Goal: Transaction & Acquisition: Download file/media

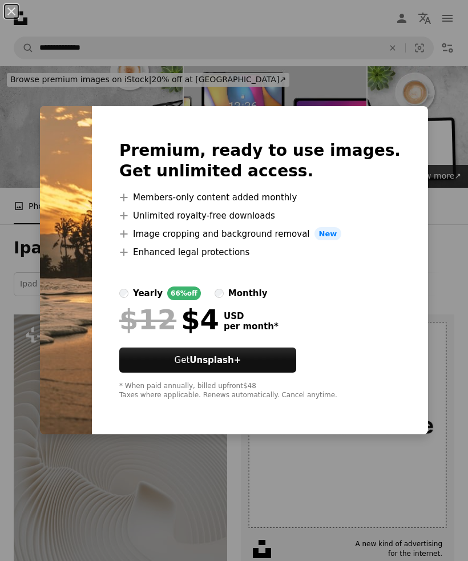
scroll to position [2805, 0]
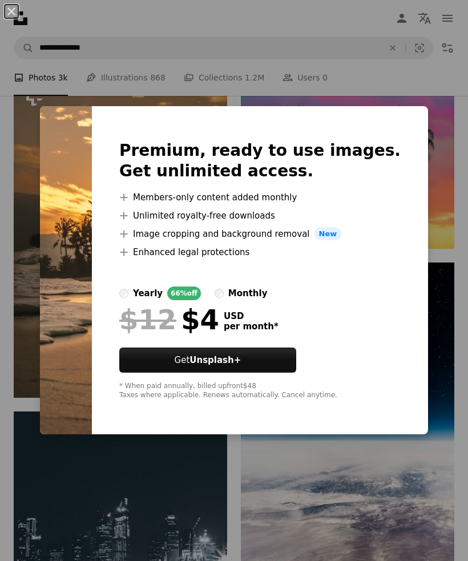
click at [300, 463] on div "An X shape Premium, ready to use images. Get unlimited access. A plus sign Memb…" at bounding box center [234, 280] width 468 height 561
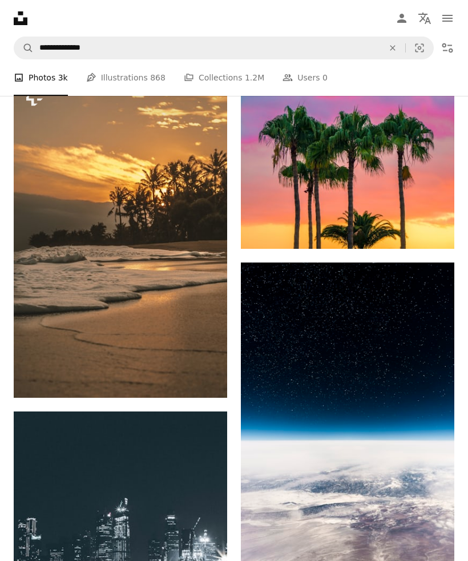
click at [73, 229] on img at bounding box center [121, 238] width 214 height 320
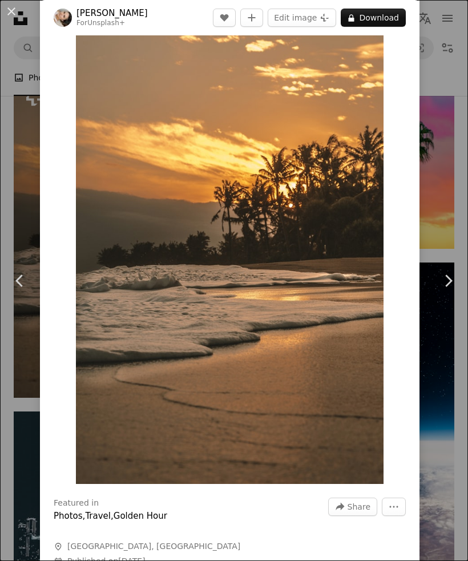
scroll to position [31, 0]
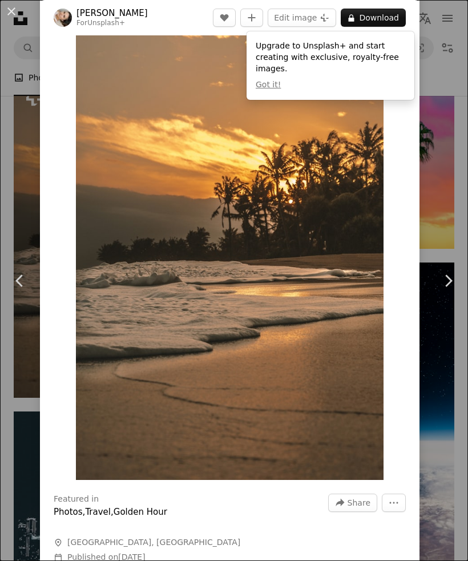
click at [451, 336] on link "Chevron right" at bounding box center [448, 281] width 40 height 110
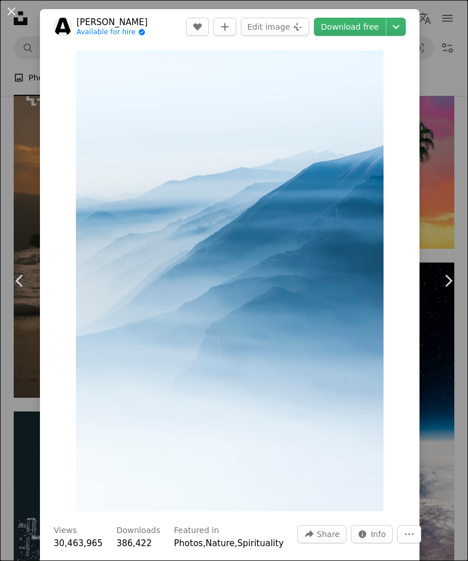
click at [449, 295] on link "Chevron right" at bounding box center [448, 281] width 40 height 110
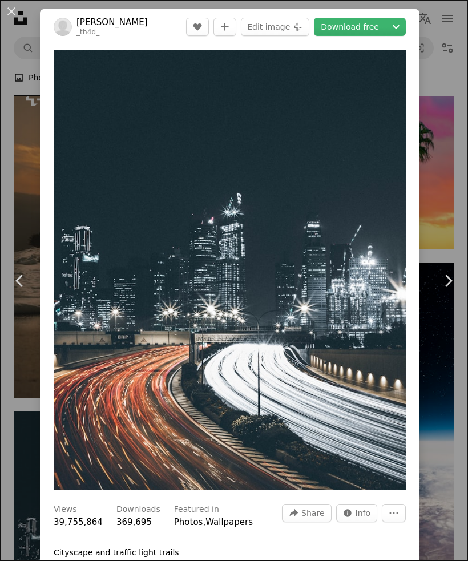
click at [27, 290] on icon "Chevron left" at bounding box center [20, 281] width 18 height 18
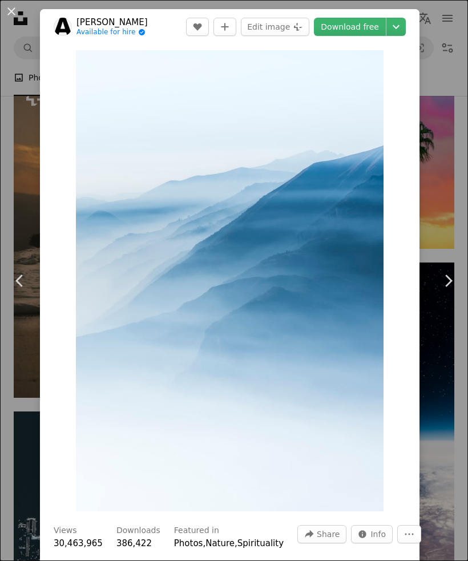
click at [25, 290] on icon "Chevron left" at bounding box center [20, 281] width 18 height 18
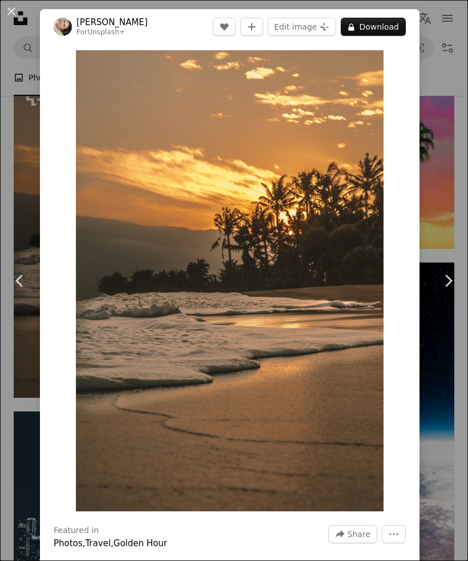
click at [26, 290] on icon "Chevron left" at bounding box center [20, 281] width 18 height 18
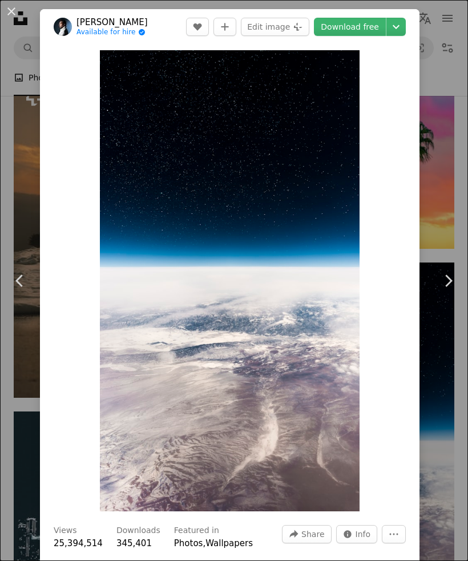
click at [22, 290] on icon "Chevron left" at bounding box center [20, 281] width 18 height 18
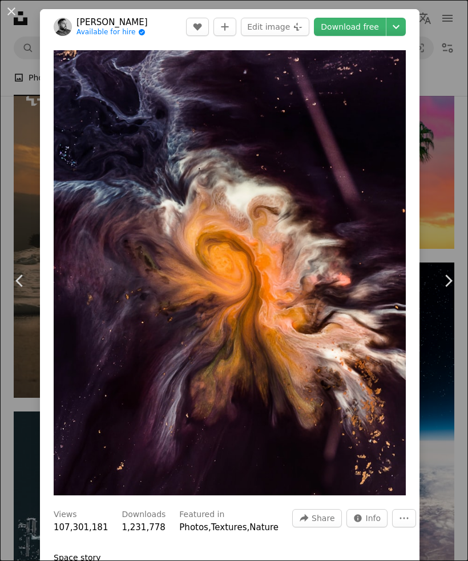
click at [21, 290] on icon "Chevron left" at bounding box center [20, 281] width 18 height 18
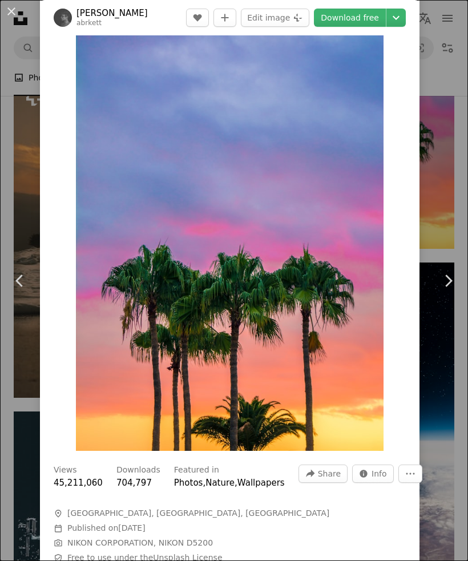
scroll to position [62, 0]
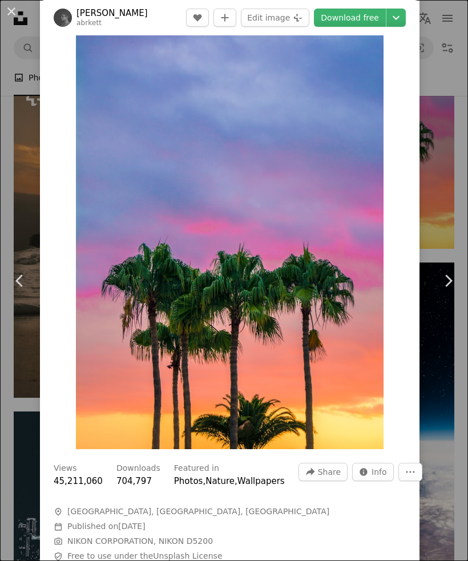
click at [18, 290] on icon "Chevron left" at bounding box center [20, 281] width 18 height 18
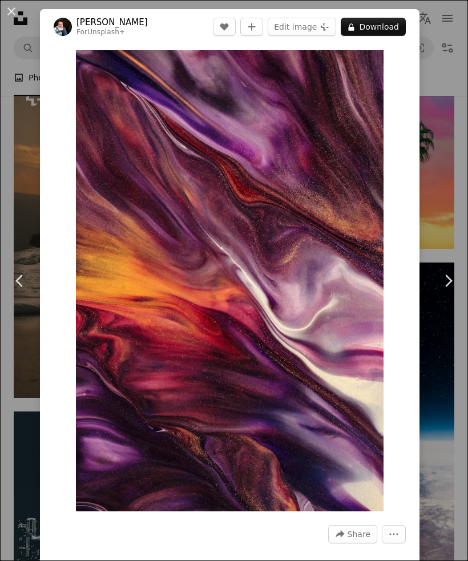
click at [18, 290] on icon "Chevron left" at bounding box center [20, 281] width 18 height 18
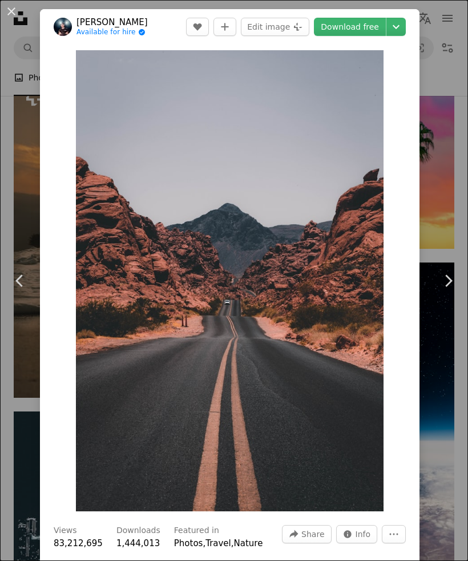
click at [22, 290] on icon "Chevron left" at bounding box center [20, 281] width 18 height 18
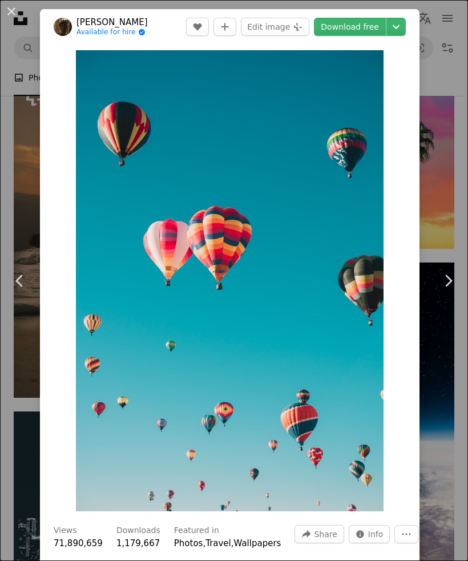
click at [20, 290] on icon "Chevron left" at bounding box center [20, 281] width 18 height 18
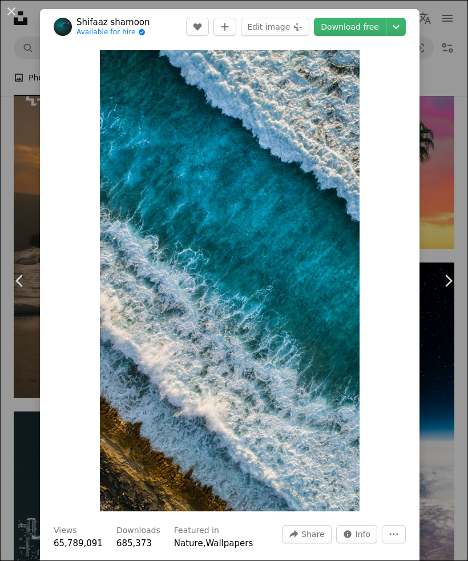
click at [21, 290] on icon "Chevron left" at bounding box center [20, 281] width 18 height 18
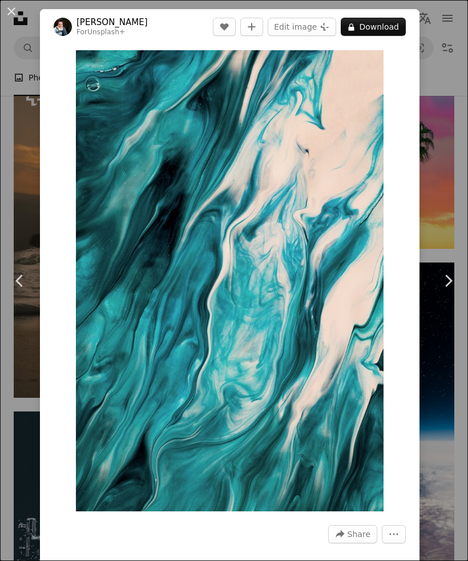
click at [18, 287] on icon at bounding box center [18, 281] width 7 height 12
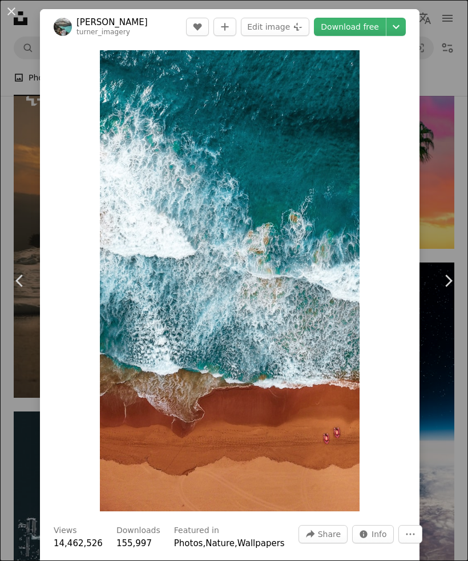
click at [449, 63] on div "An X shape Chevron left Chevron right [PERSON_NAME] turner_imagery A heart A pl…" at bounding box center [234, 280] width 468 height 561
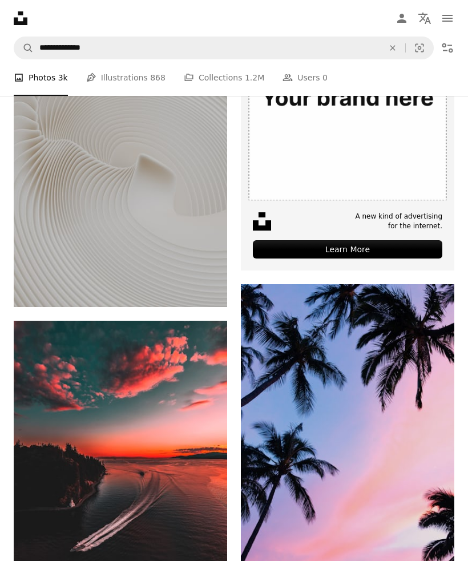
scroll to position [333, 0]
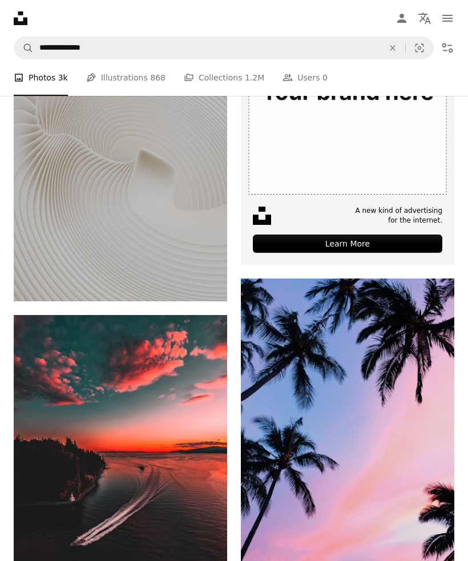
click at [62, 469] on img at bounding box center [121, 448] width 214 height 267
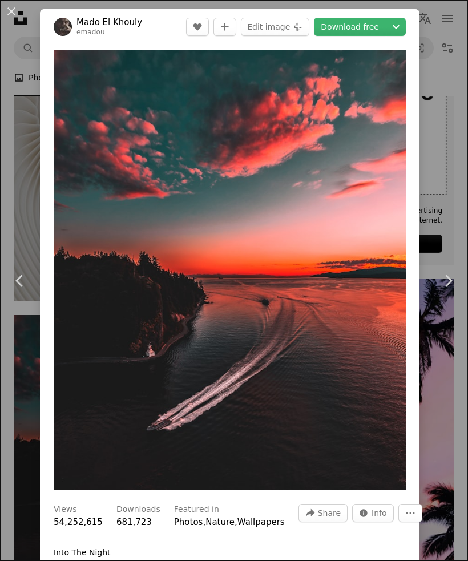
click at [18, 18] on button "An X shape" at bounding box center [12, 12] width 14 height 14
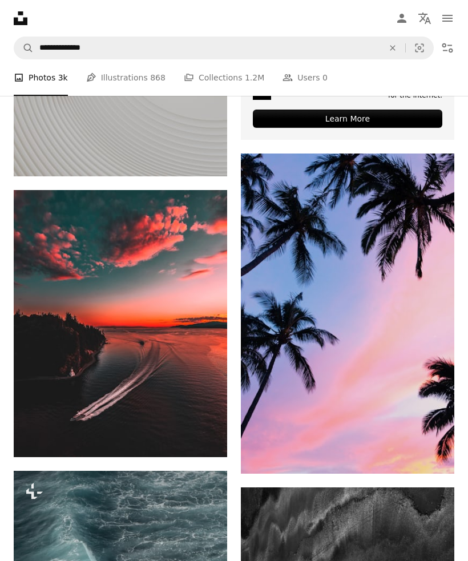
scroll to position [456, 0]
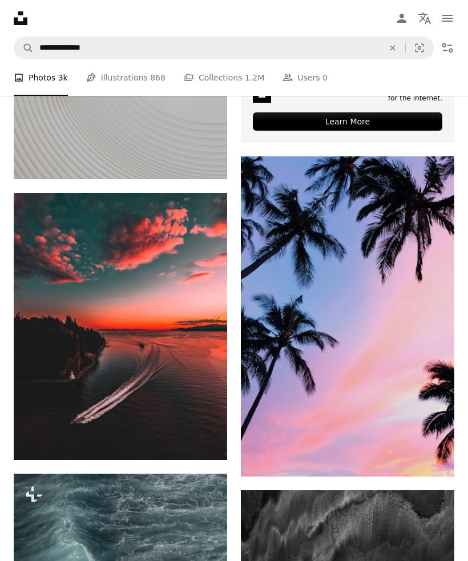
click at [401, 299] on img at bounding box center [348, 316] width 214 height 320
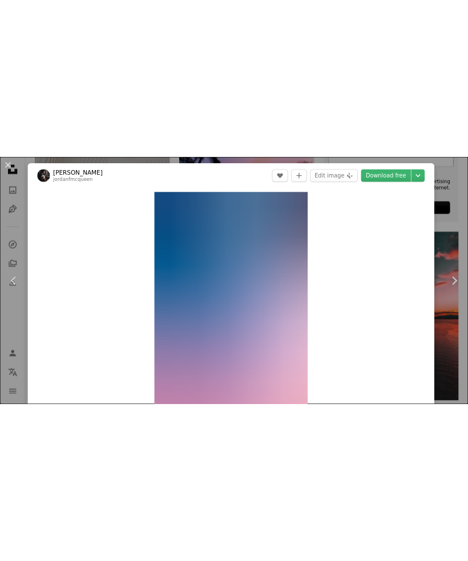
scroll to position [453, 0]
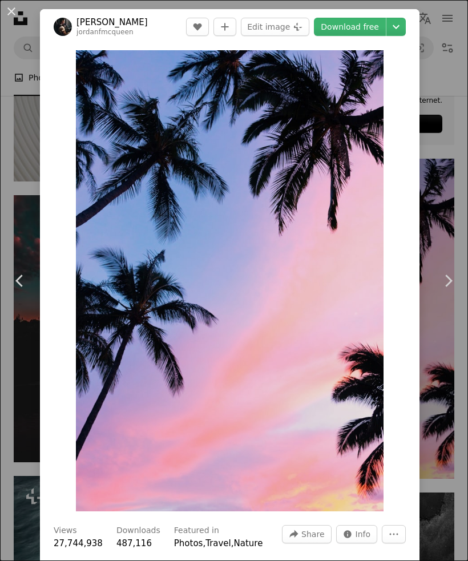
click at [8, 13] on button "An X shape" at bounding box center [12, 12] width 14 height 14
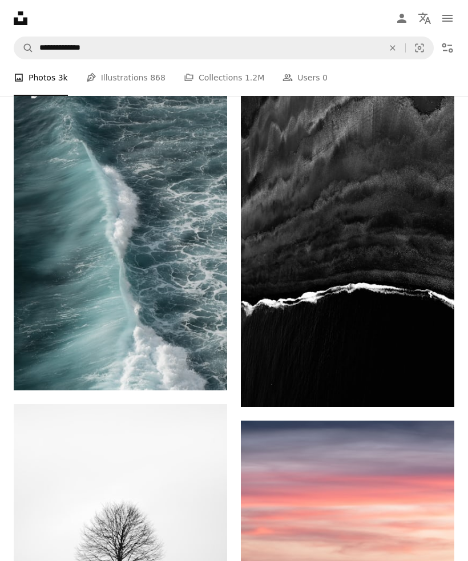
scroll to position [1048, 0]
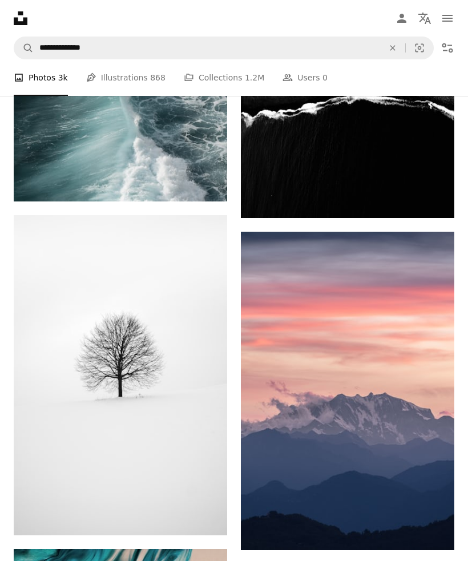
click at [391, 364] on img at bounding box center [348, 391] width 214 height 319
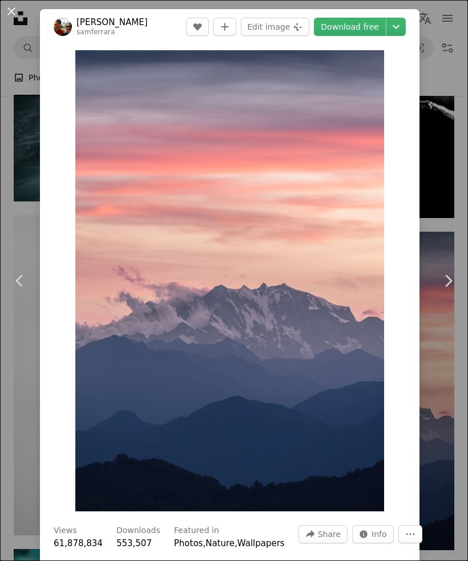
click at [361, 25] on link "Download free" at bounding box center [350, 27] width 72 height 18
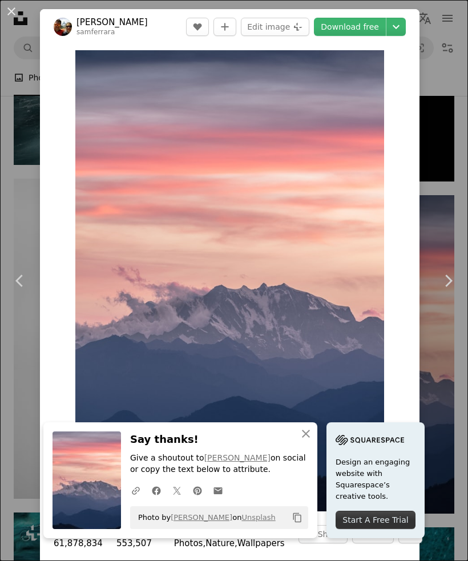
click at [373, 34] on link "Download free" at bounding box center [350, 27] width 72 height 18
